Goal: Complete application form

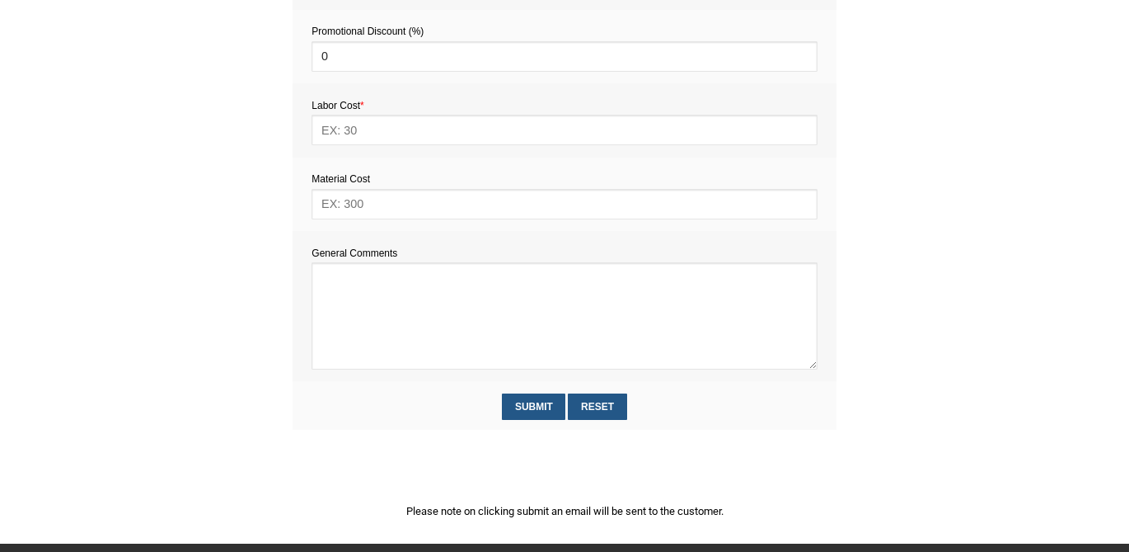
scroll to position [709, 0]
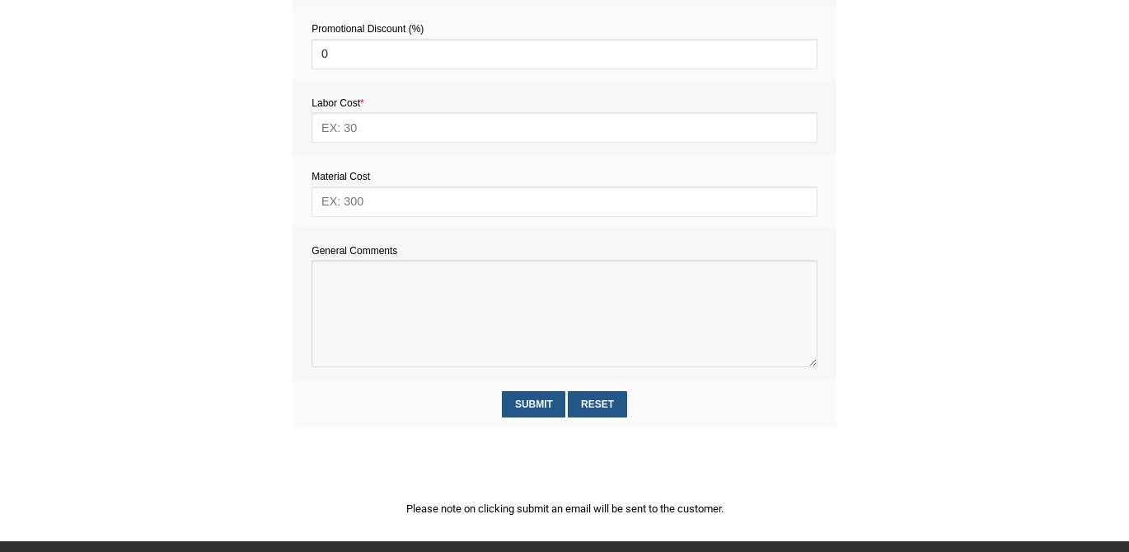
paste textarea "Estimate provision for a professional handyman (service call out and labour) to…"
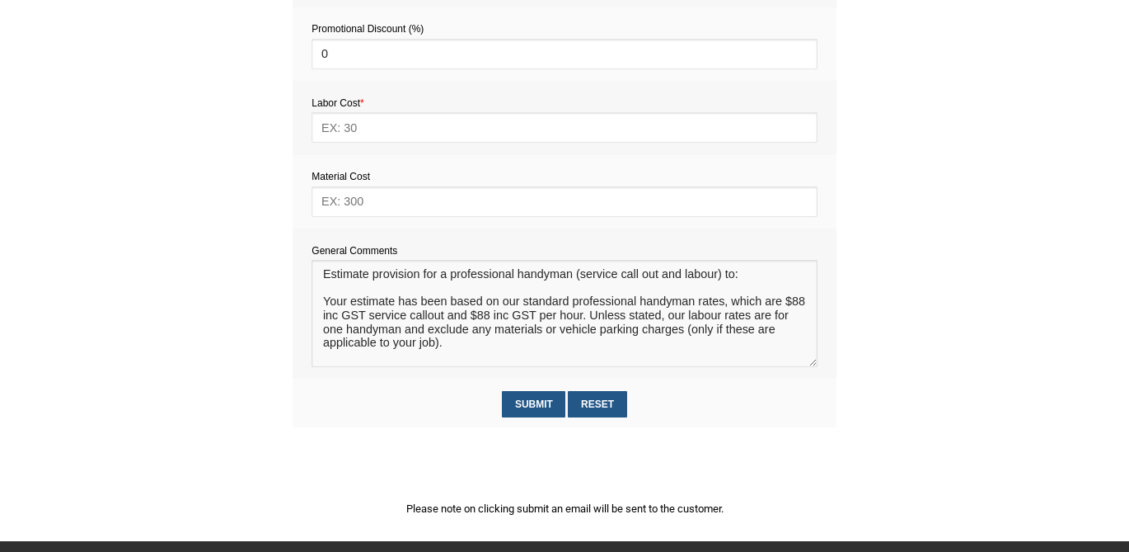
scroll to position [10, 0]
click at [340, 289] on textarea at bounding box center [564, 313] width 505 height 107
click at [339, 284] on textarea at bounding box center [564, 313] width 505 height 107
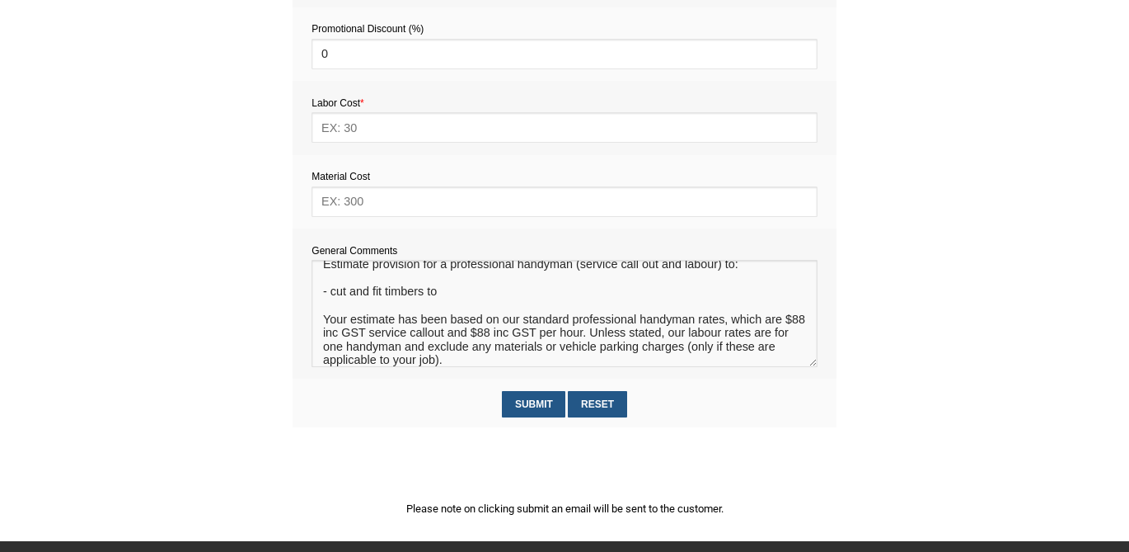
click at [424, 298] on textarea at bounding box center [564, 313] width 505 height 107
click at [499, 299] on textarea at bounding box center [564, 313] width 505 height 107
click at [335, 284] on textarea at bounding box center [564, 313] width 505 height 107
click at [610, 299] on textarea at bounding box center [564, 313] width 505 height 107
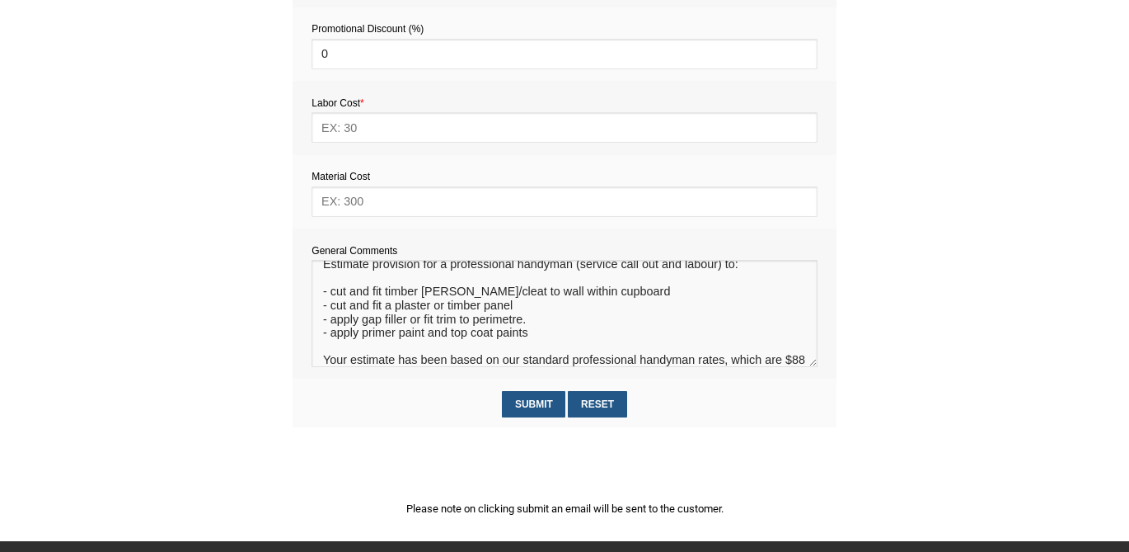
click at [336, 281] on textarea at bounding box center [564, 313] width 505 height 107
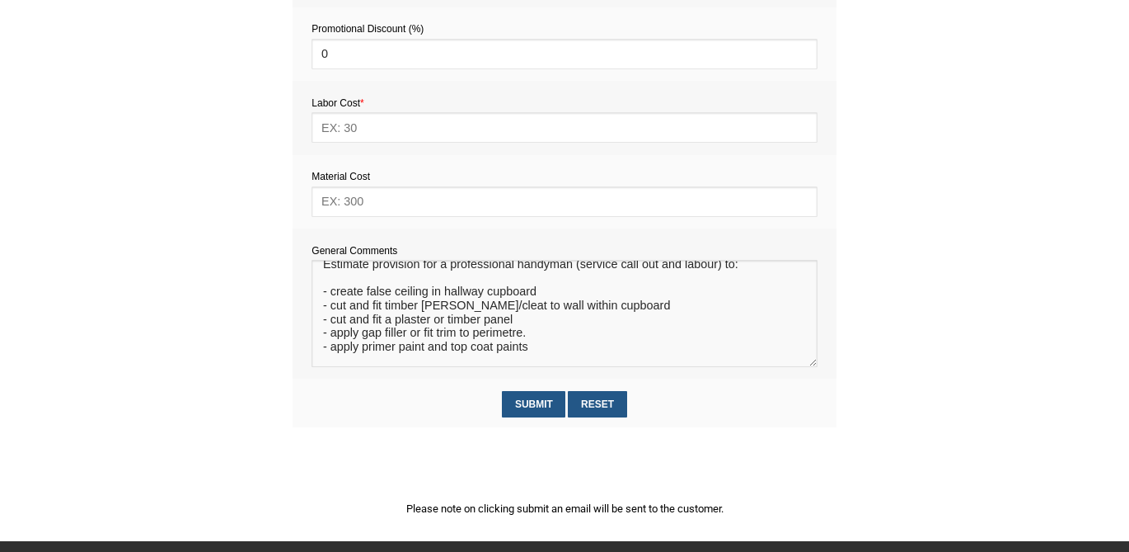
click at [540, 345] on textarea at bounding box center [564, 313] width 505 height 107
click at [514, 337] on textarea at bounding box center [564, 313] width 505 height 107
click at [494, 337] on textarea at bounding box center [564, 313] width 505 height 107
click at [519, 343] on textarea at bounding box center [564, 313] width 505 height 107
click at [519, 338] on textarea at bounding box center [564, 313] width 505 height 107
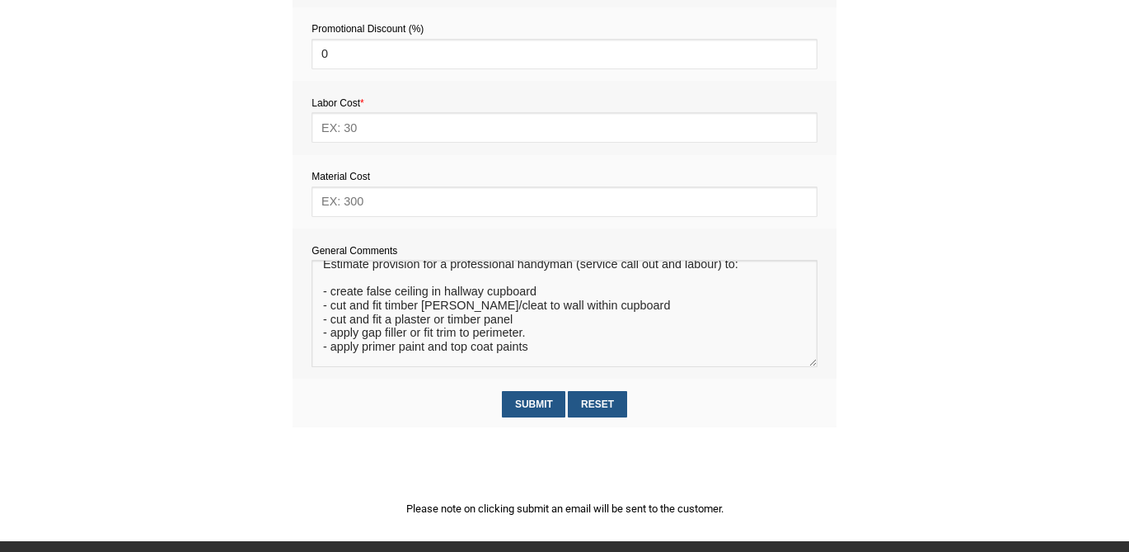
click at [589, 336] on textarea at bounding box center [564, 313] width 505 height 107
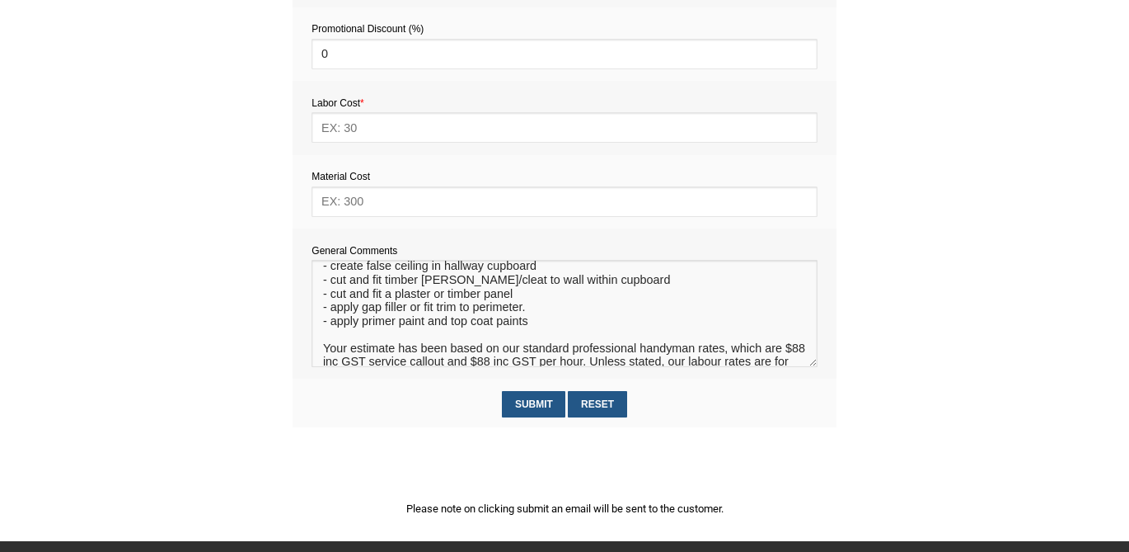
scroll to position [43, 0]
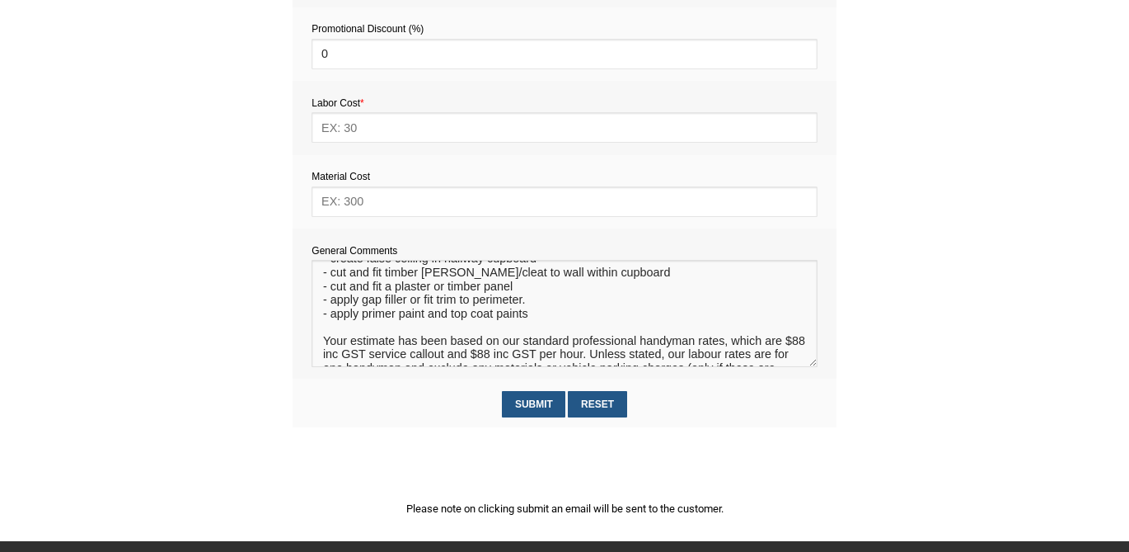
type textarea "Estimate provision for a professional handyman (service call out and labour) to…"
click at [369, 202] on input "text" at bounding box center [564, 201] width 505 height 31
type input "120"
click at [377, 130] on input "text" at bounding box center [564, 127] width 505 height 31
click at [265, 183] on section "2345e2c5d5f72562f27550317fc0dec589e7a86bab2aadbe371c77e88a3318c7 f6879ebfd450a6…" at bounding box center [564, 169] width 1129 height 743
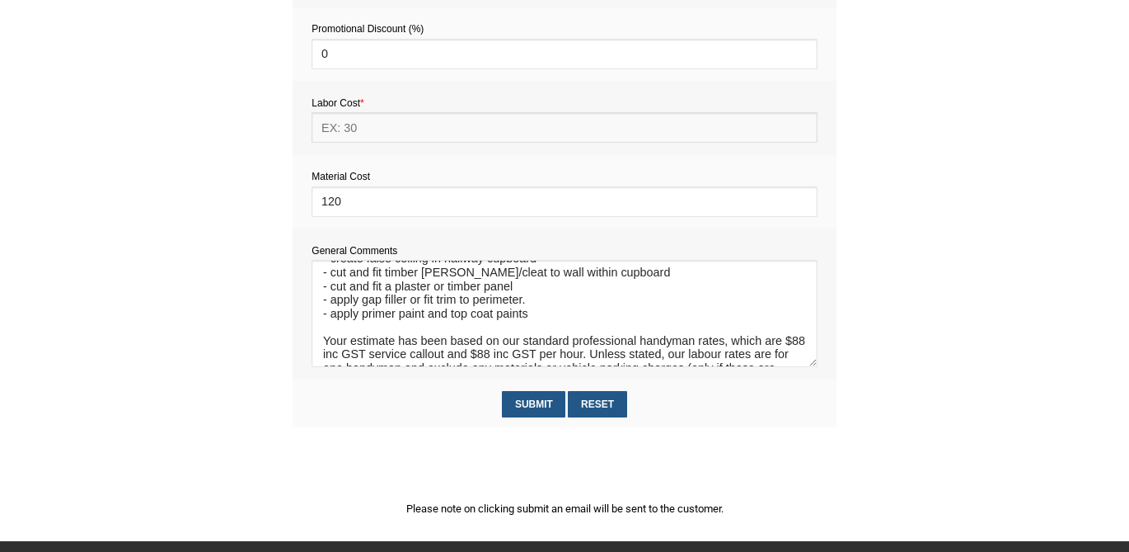
click at [345, 130] on input "text" at bounding box center [564, 127] width 505 height 31
click at [335, 130] on input "484" at bounding box center [564, 127] width 505 height 31
type input "462"
click at [538, 401] on input "Submit" at bounding box center [533, 404] width 63 height 26
